Goal: Task Accomplishment & Management: Complete application form

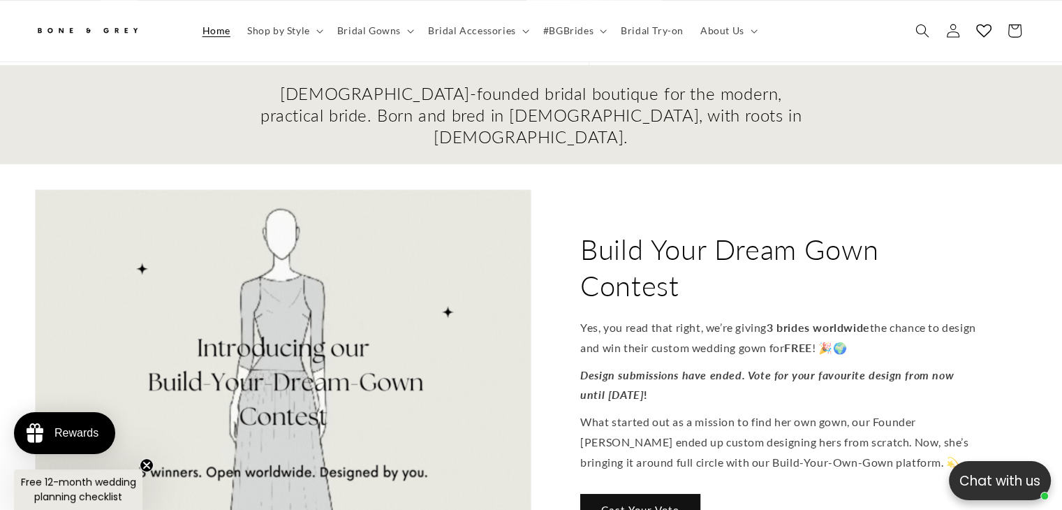
scroll to position [481, 0]
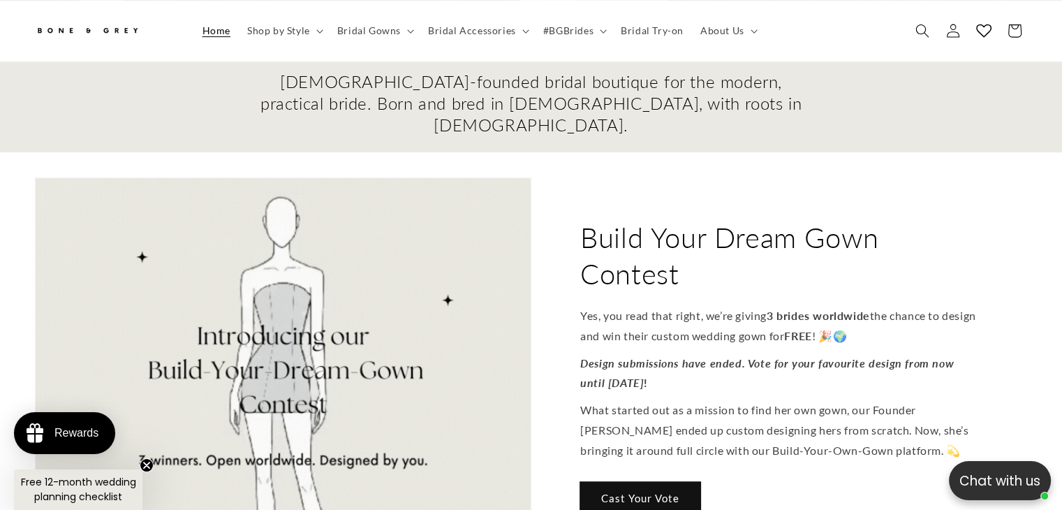
click at [619, 482] on link "Cast Your Vote" at bounding box center [640, 498] width 120 height 33
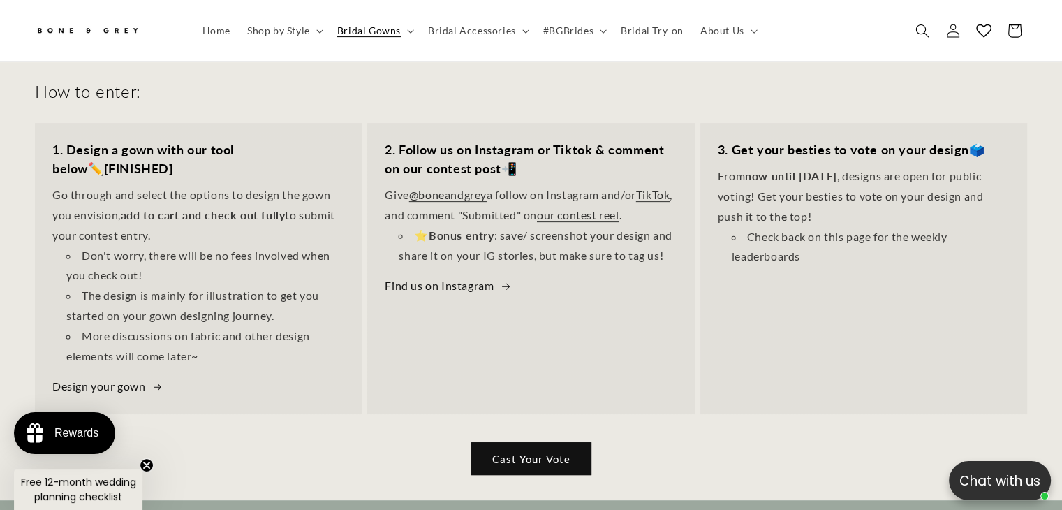
scroll to position [621, 0]
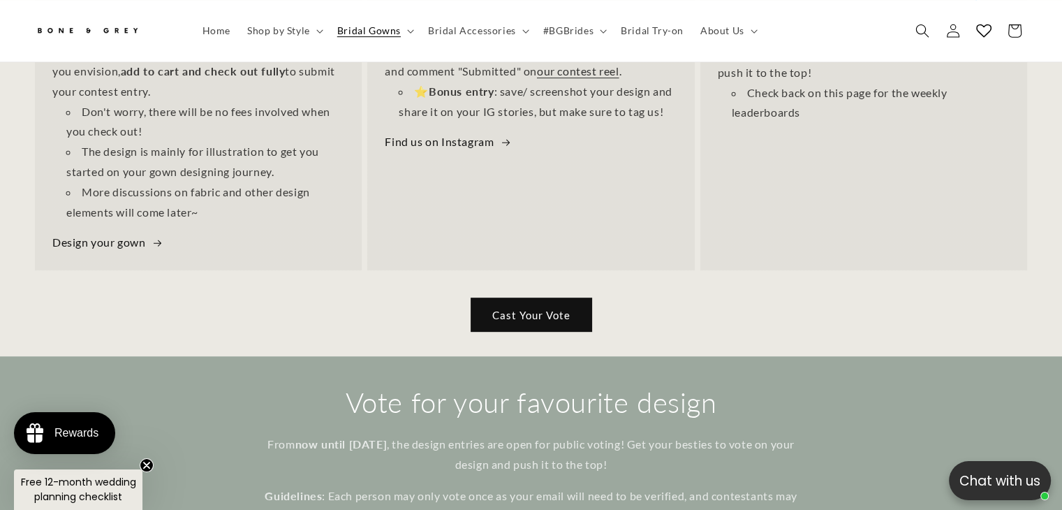
click at [508, 298] on link "Cast Your Vote" at bounding box center [531, 314] width 120 height 33
